Goal: Find contact information: Find contact information

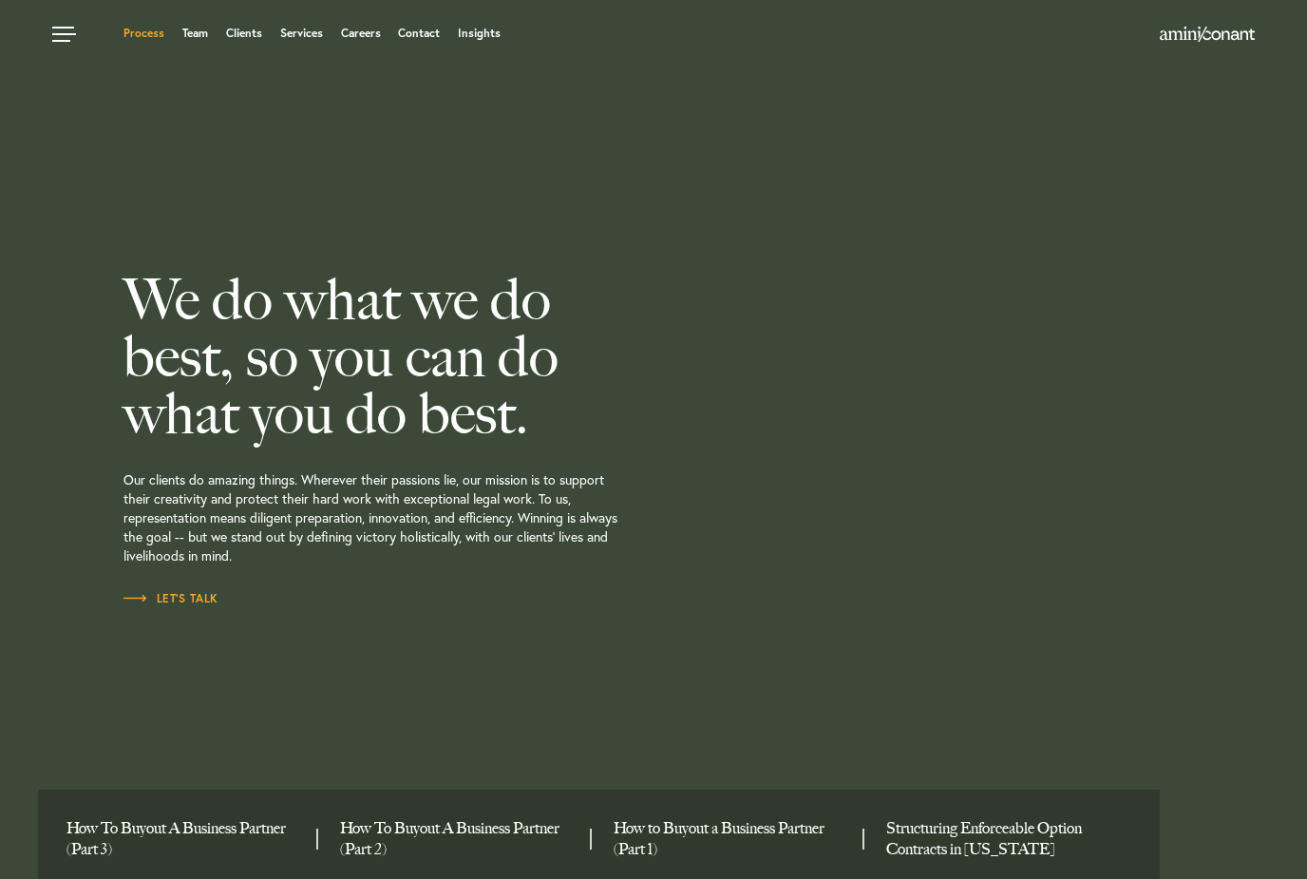
click at [153, 31] on link "Process" at bounding box center [143, 33] width 41 height 11
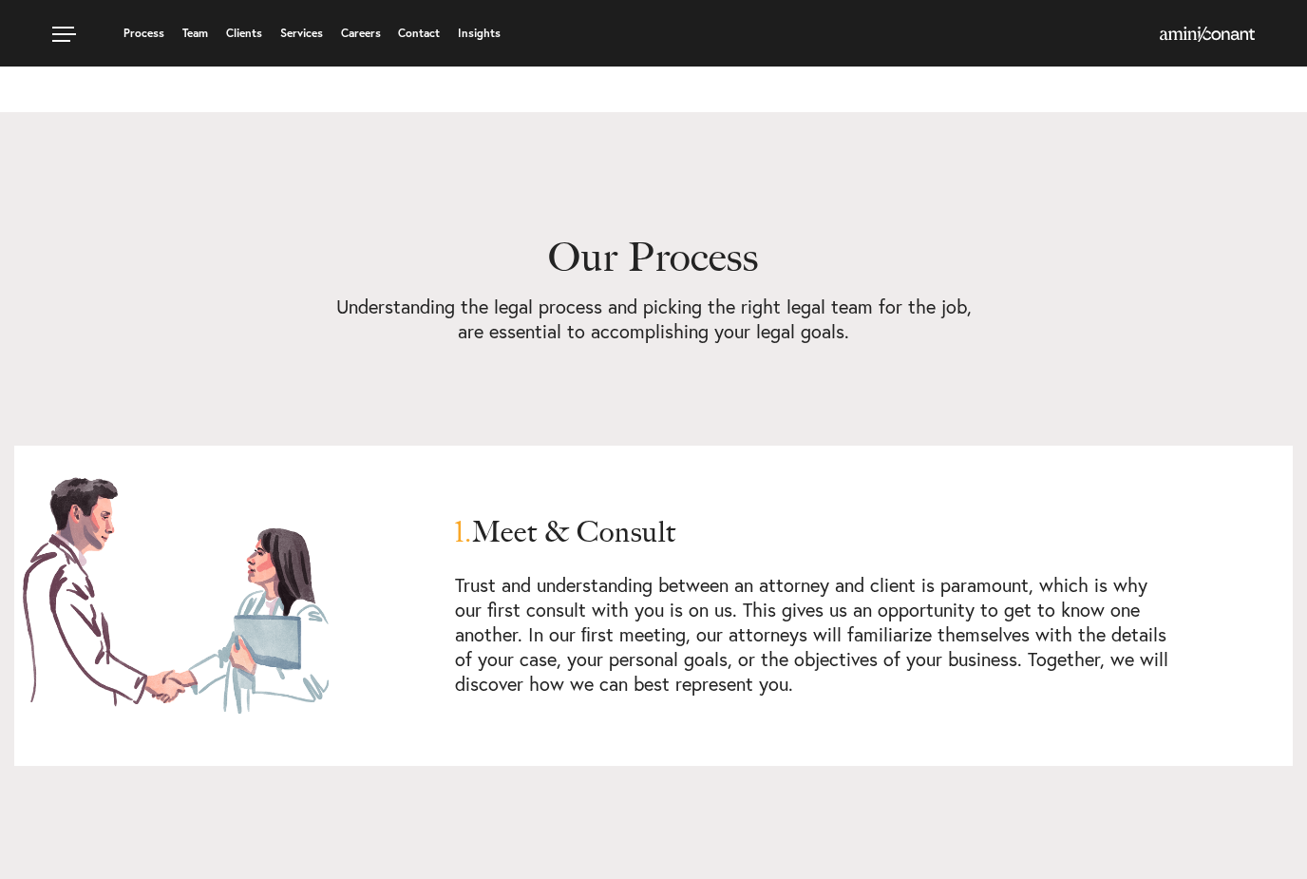
scroll to position [548, 0]
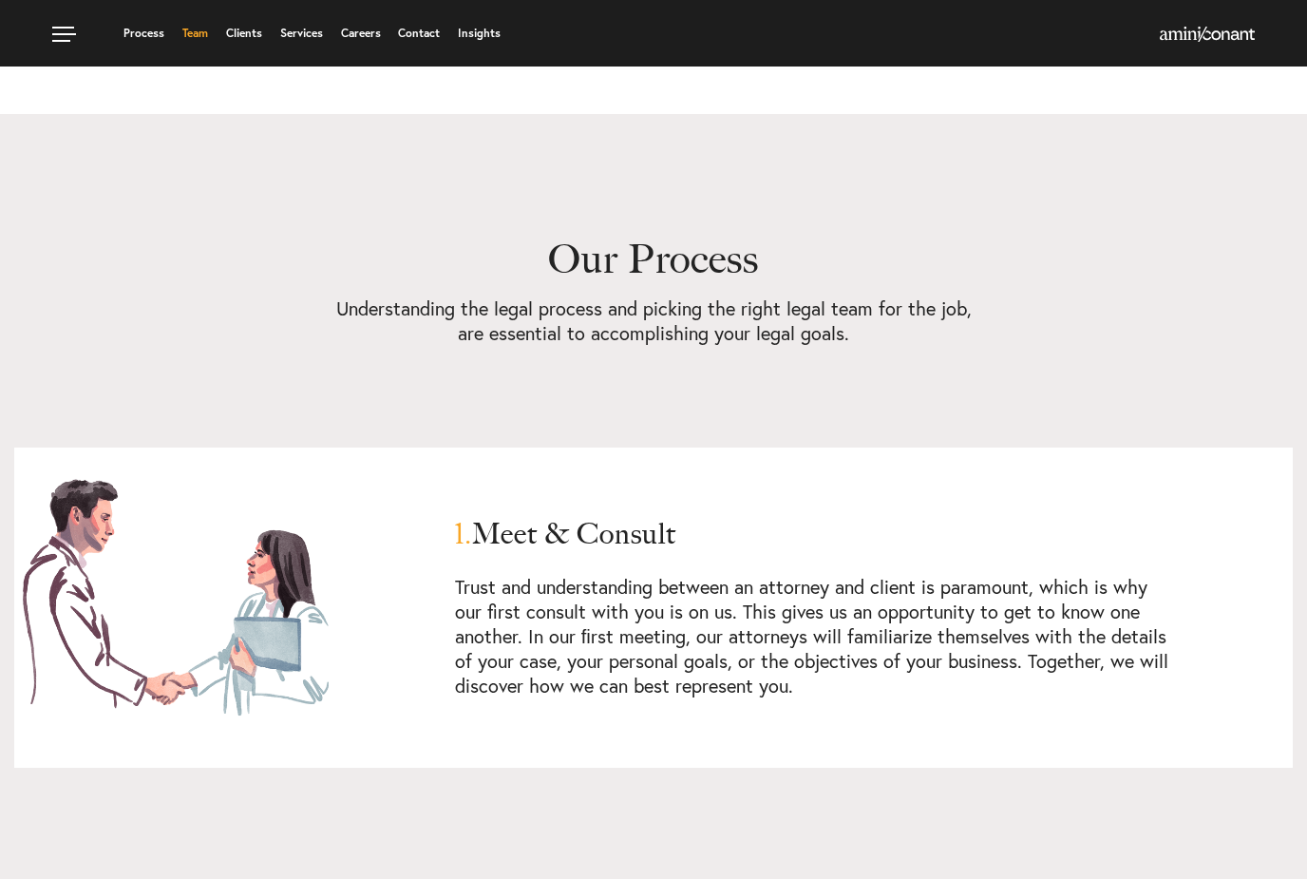
click at [199, 38] on link "Team" at bounding box center [195, 33] width 26 height 11
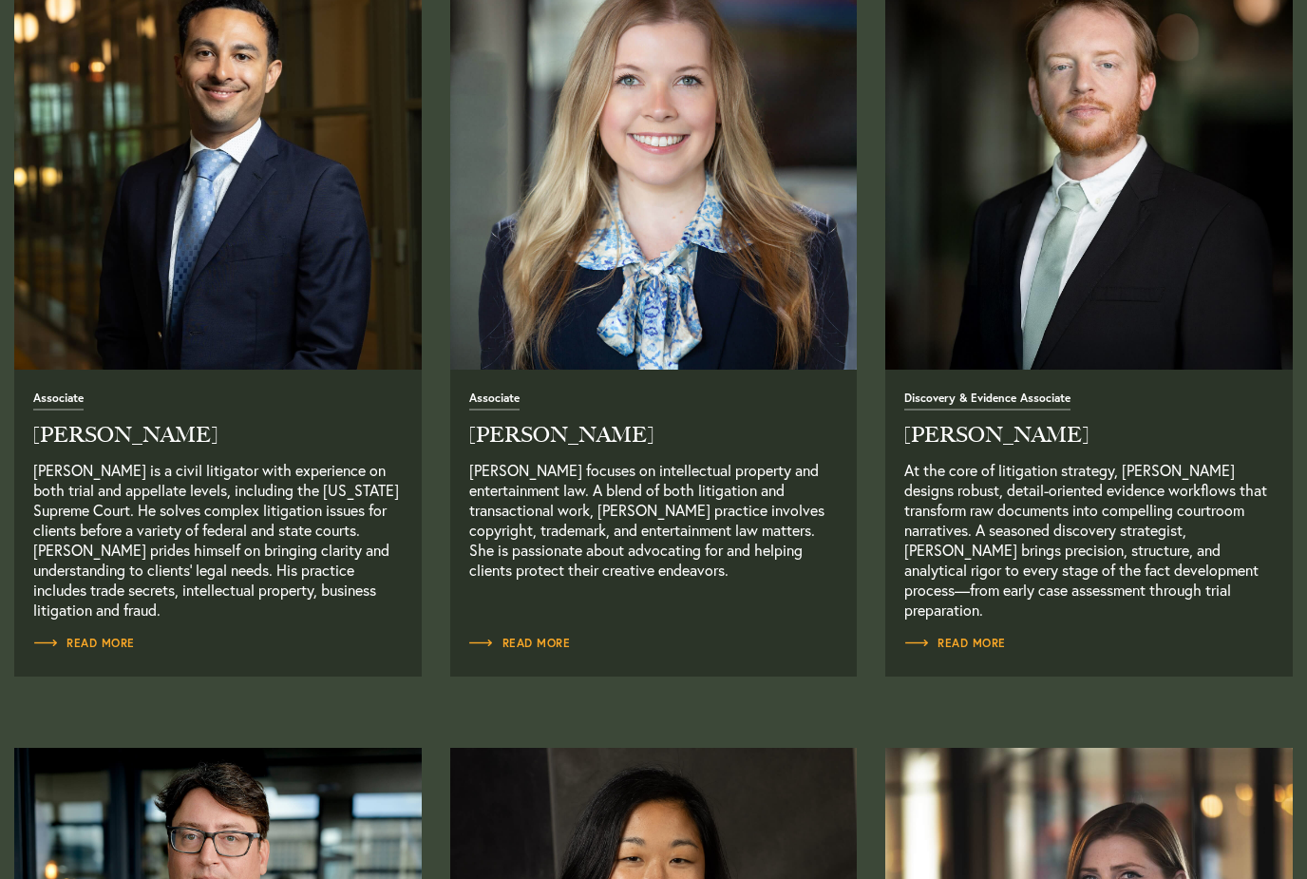
scroll to position [2361, 0]
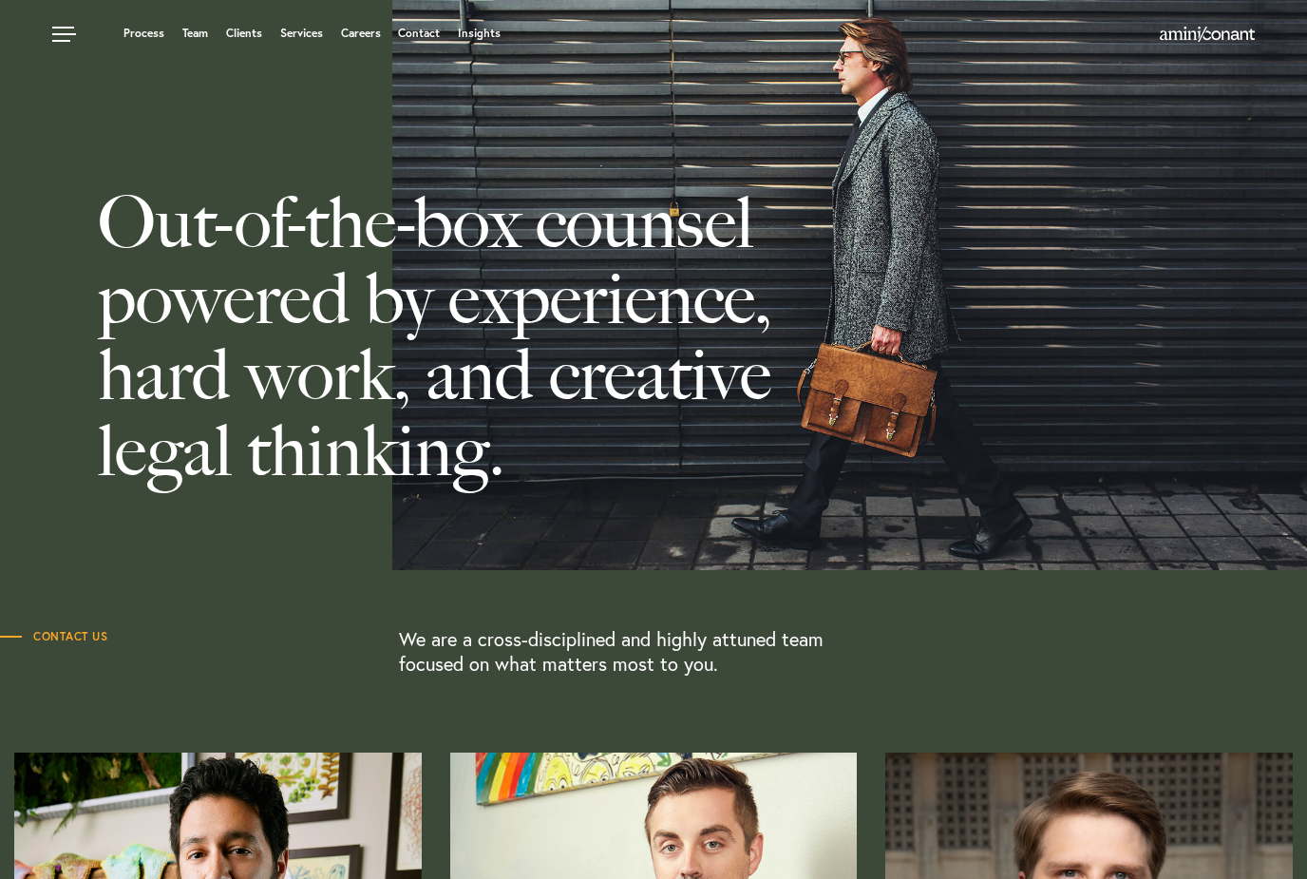
click at [82, 639] on span "Contact Us" at bounding box center [53, 636] width 107 height 11
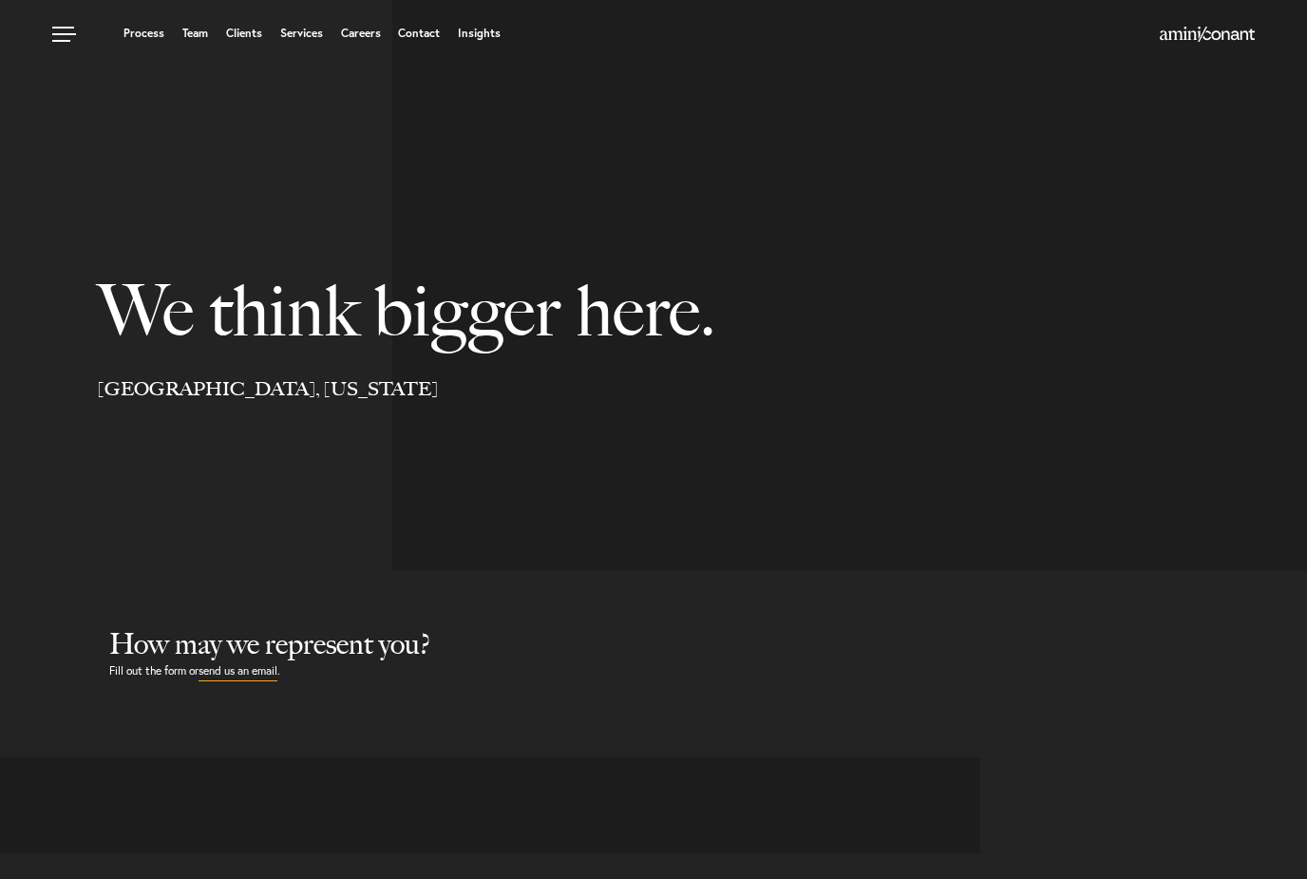
select select "Austin"
select select "Business and Civil Litigation"
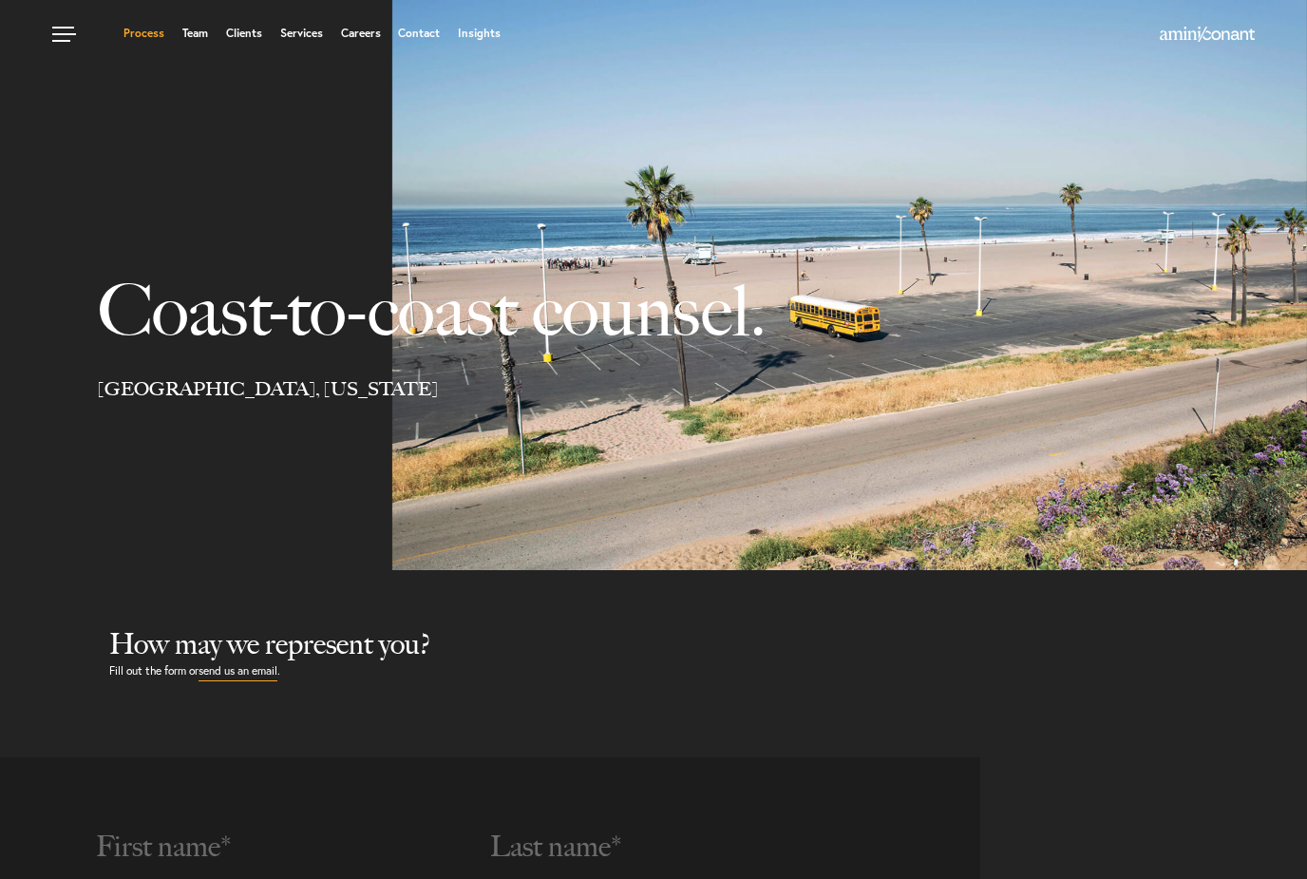
click at [159, 28] on link "Process" at bounding box center [143, 33] width 41 height 11
